Goal: Navigation & Orientation: Go to known website

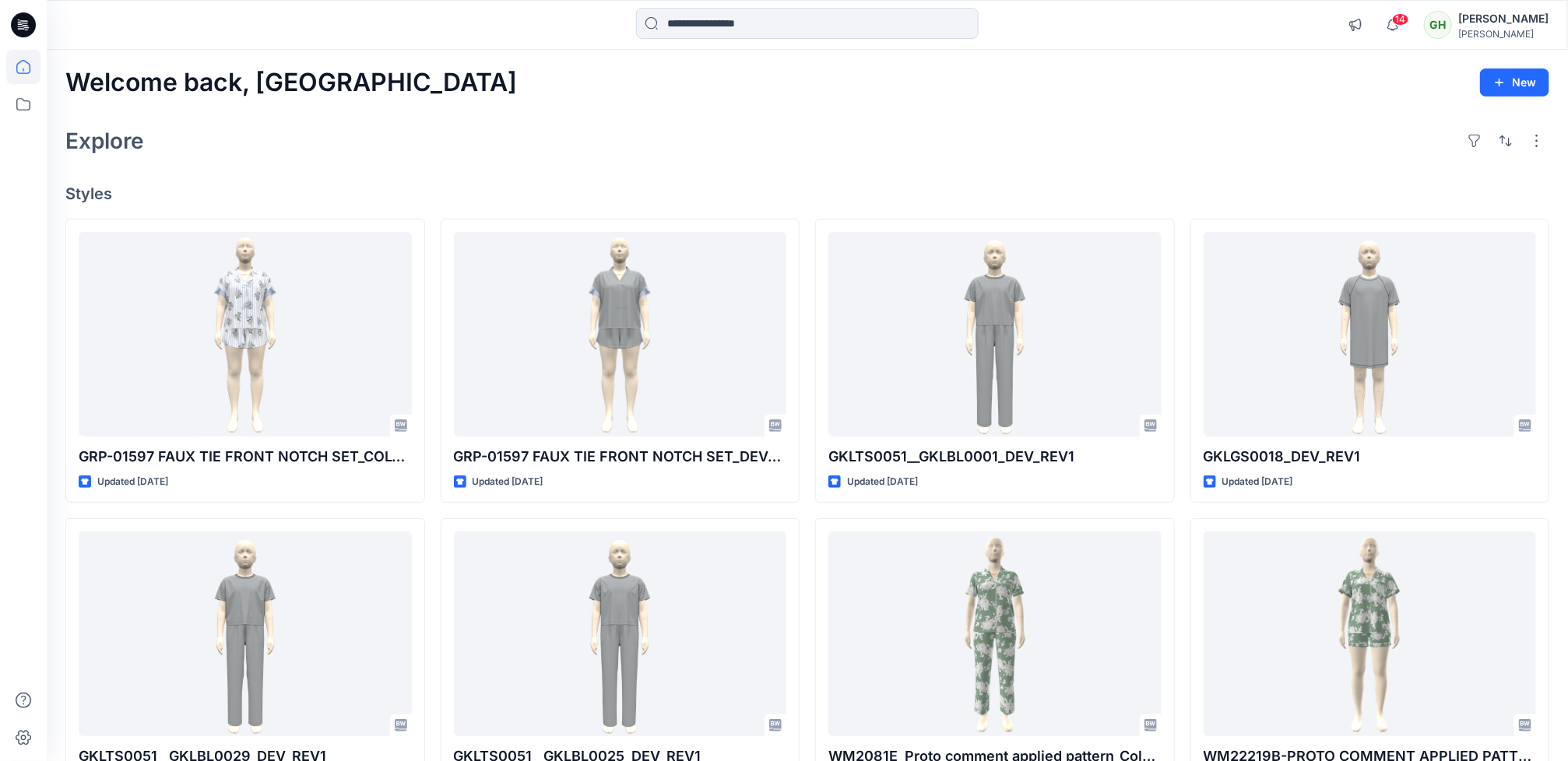
click at [24, 503] on div at bounding box center [24, 405] width 34 height 711
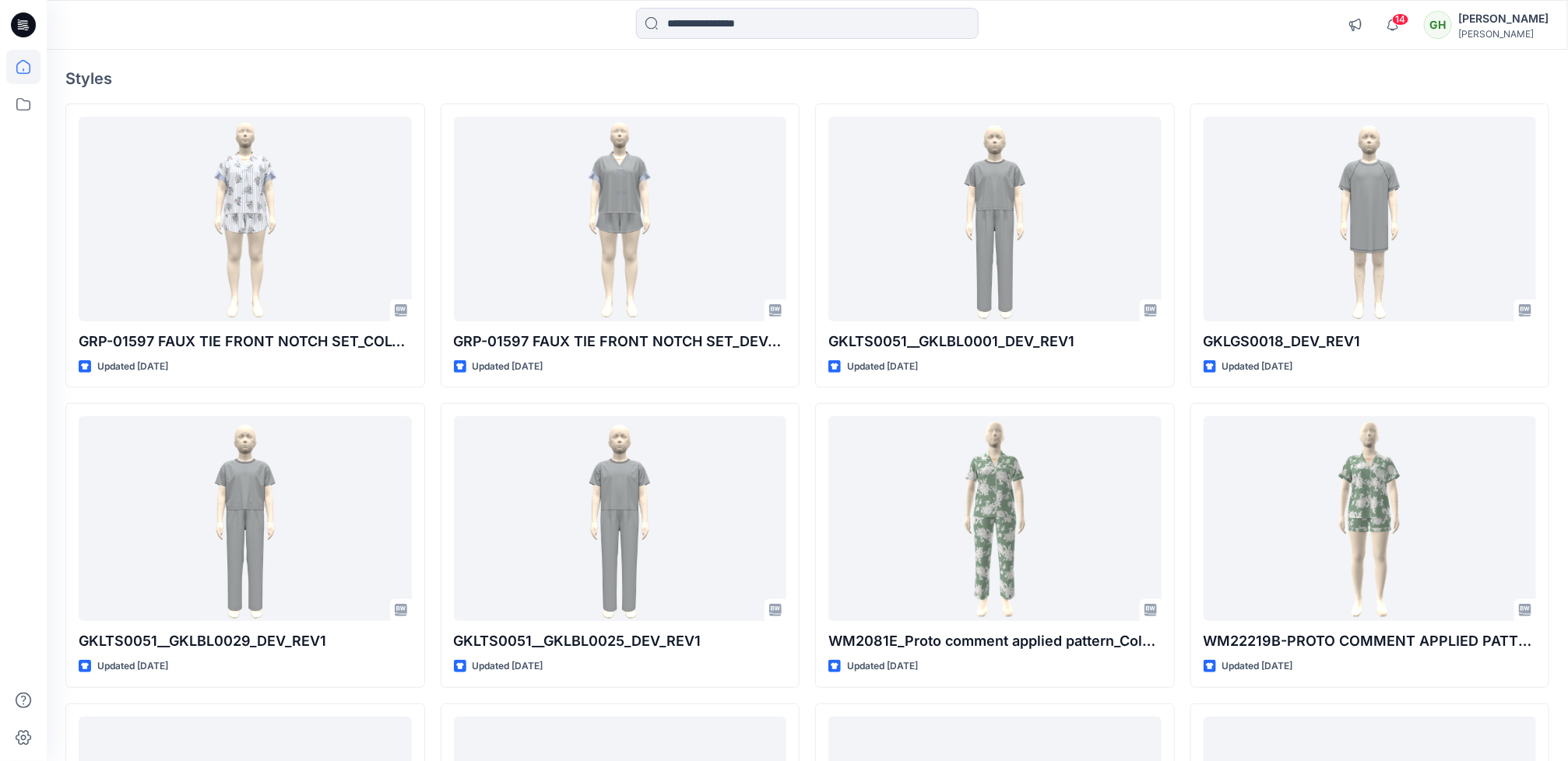
scroll to position [350, 0]
